Goal: Obtain resource: Obtain resource

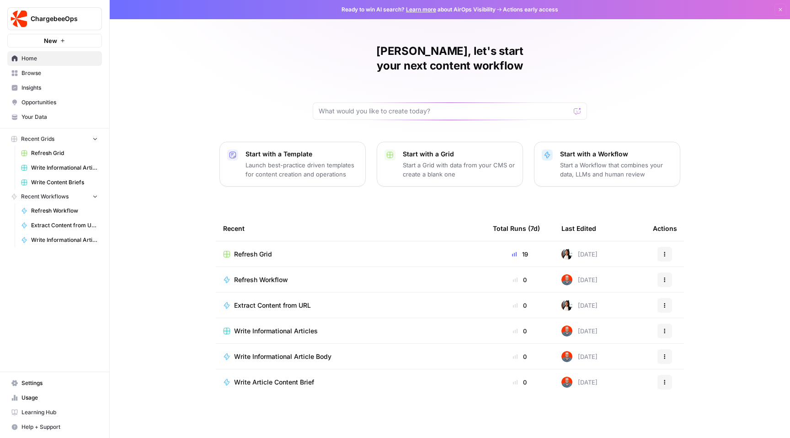
click at [245, 250] on span "Refresh Grid" at bounding box center [253, 254] width 38 height 9
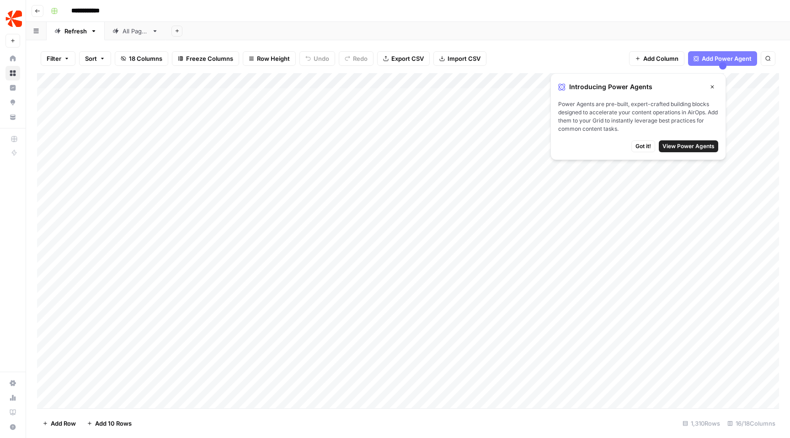
click at [643, 146] on span "Got it!" at bounding box center [644, 146] width 16 height 8
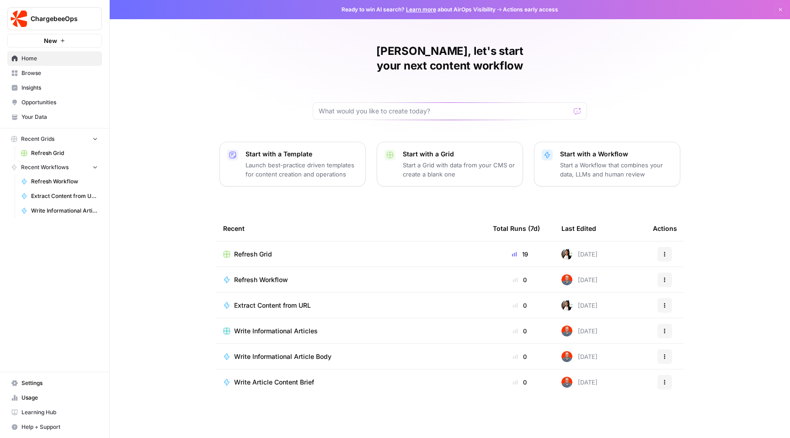
click at [45, 414] on span "Learning Hub" at bounding box center [59, 412] width 76 height 8
click at [311, 161] on p "Launch best-practice driven templates for content creation and operations" at bounding box center [302, 170] width 112 height 18
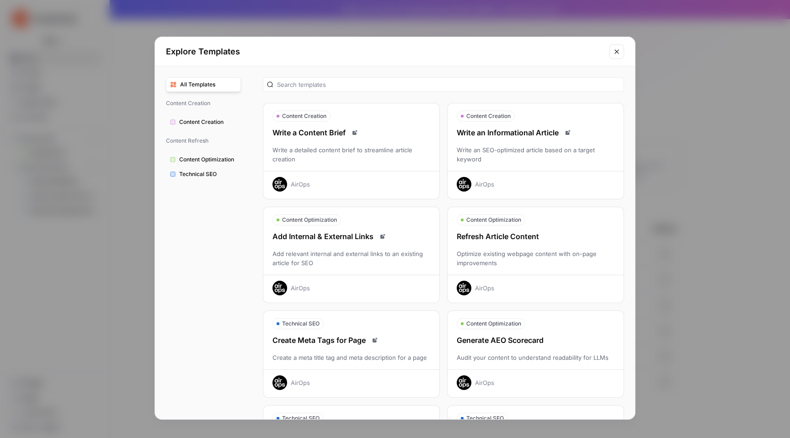
click at [217, 173] on span "Technical SEO" at bounding box center [208, 174] width 58 height 8
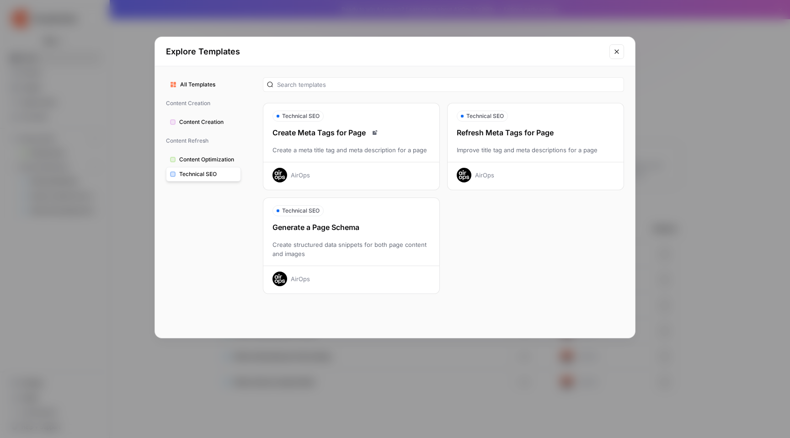
click at [207, 78] on button "All Templates" at bounding box center [203, 84] width 75 height 15
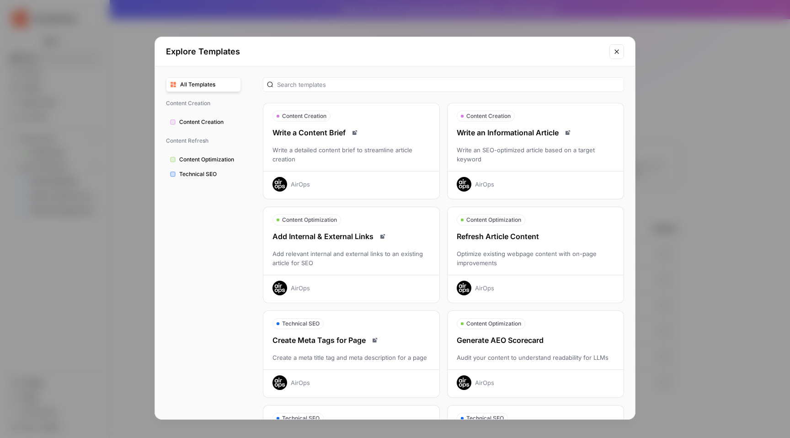
click at [618, 53] on icon "Close modal" at bounding box center [617, 51] width 4 height 4
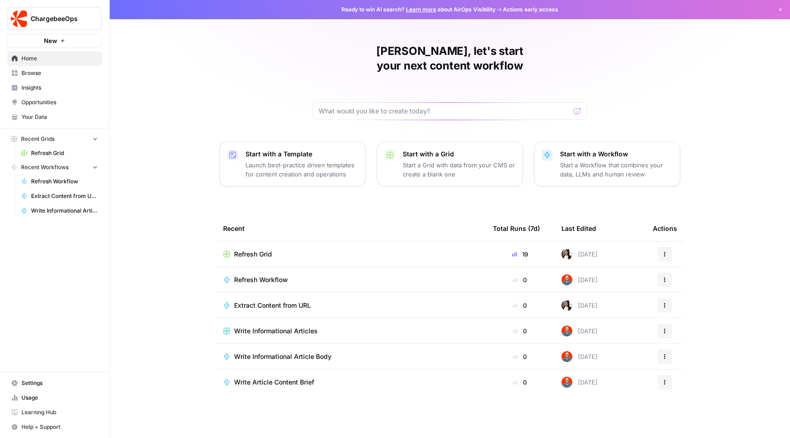
click at [293, 370] on td "Write Article Content Brief" at bounding box center [351, 383] width 270 height 26
click at [293, 378] on span "Write Article Content Brief" at bounding box center [274, 382] width 80 height 9
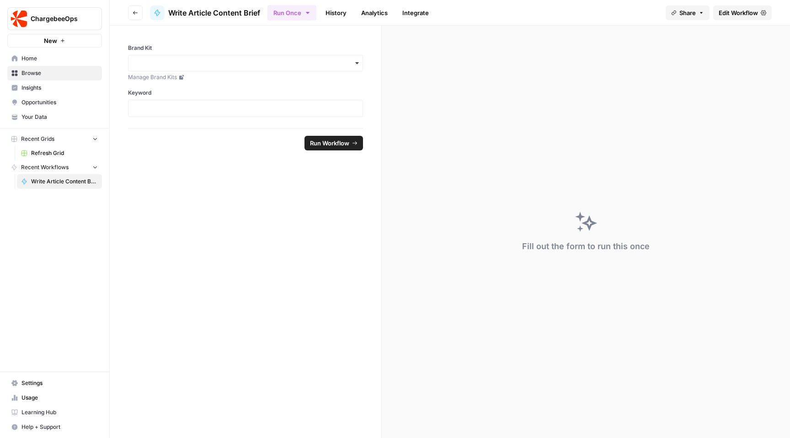
click at [134, 5] on button "Go back" at bounding box center [135, 12] width 15 height 15
